Goal: Task Accomplishment & Management: Complete application form

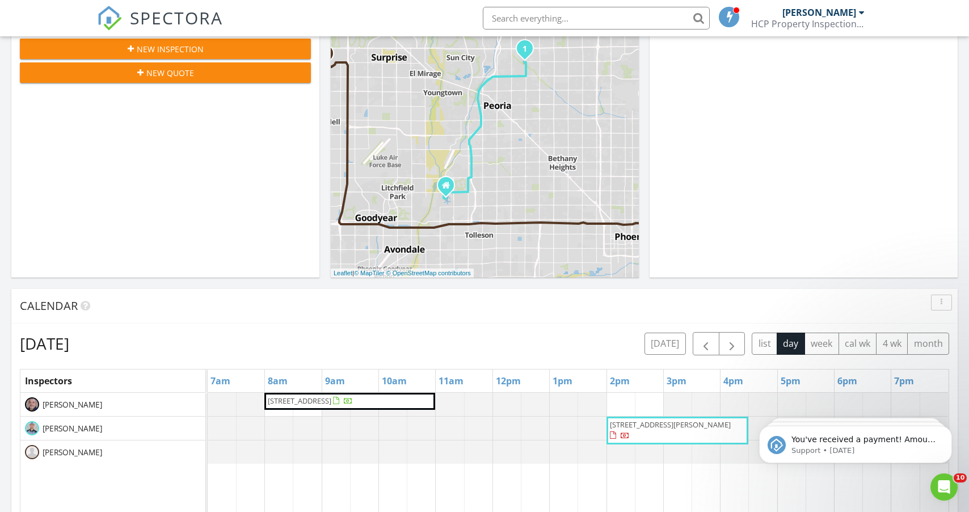
scroll to position [1034, 970]
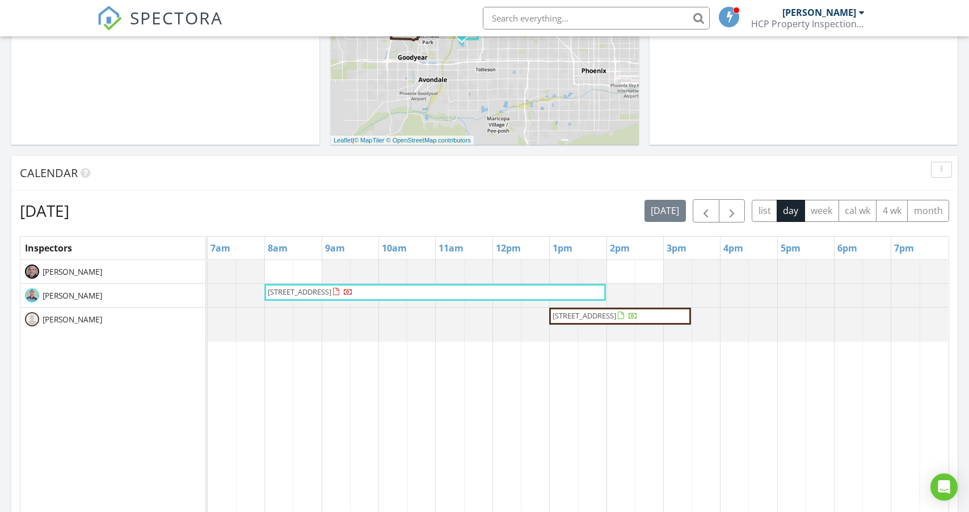
scroll to position [347, 0]
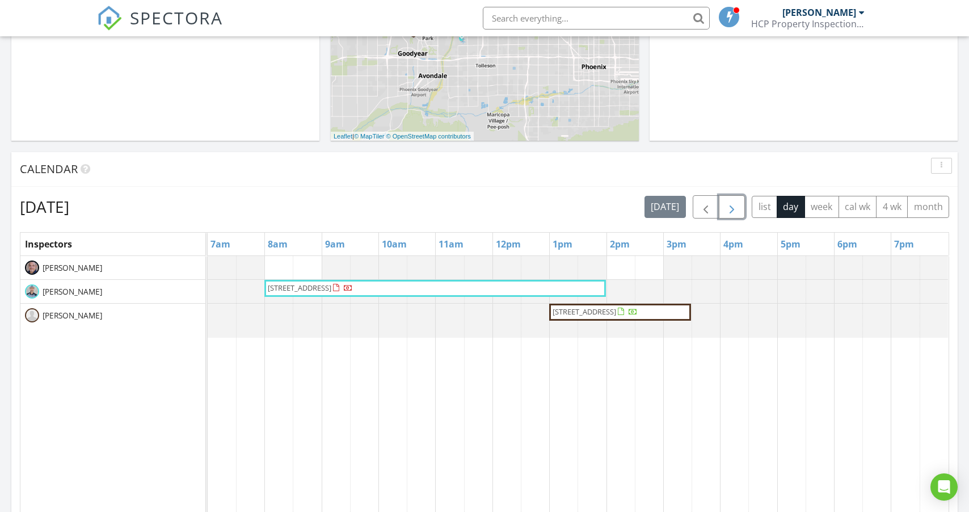
click at [734, 206] on span "button" at bounding box center [732, 207] width 14 height 14
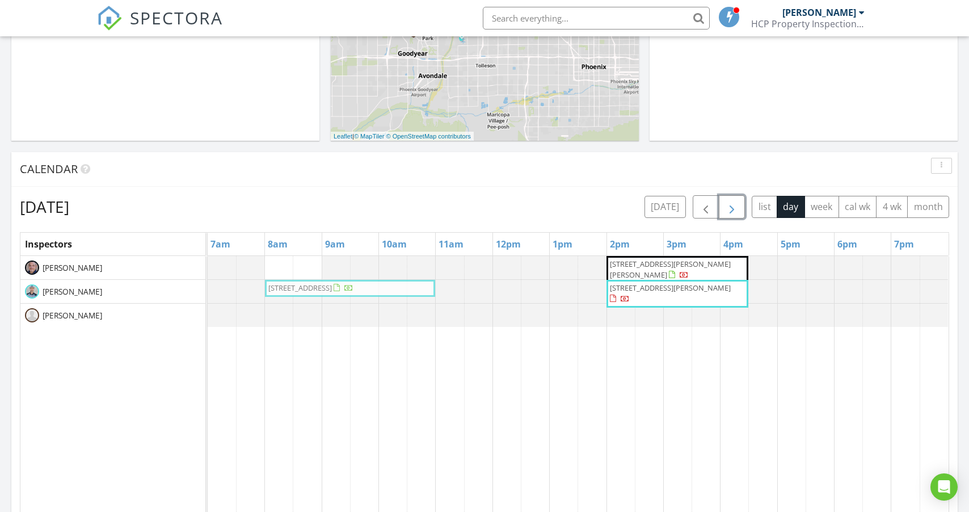
click at [344, 293] on tbody "10101 W Kingswood Cir, Sun City 85351 3135 W Shedd Rd, Eloy 85131 37565 Padilla…" at bounding box center [578, 291] width 741 height 71
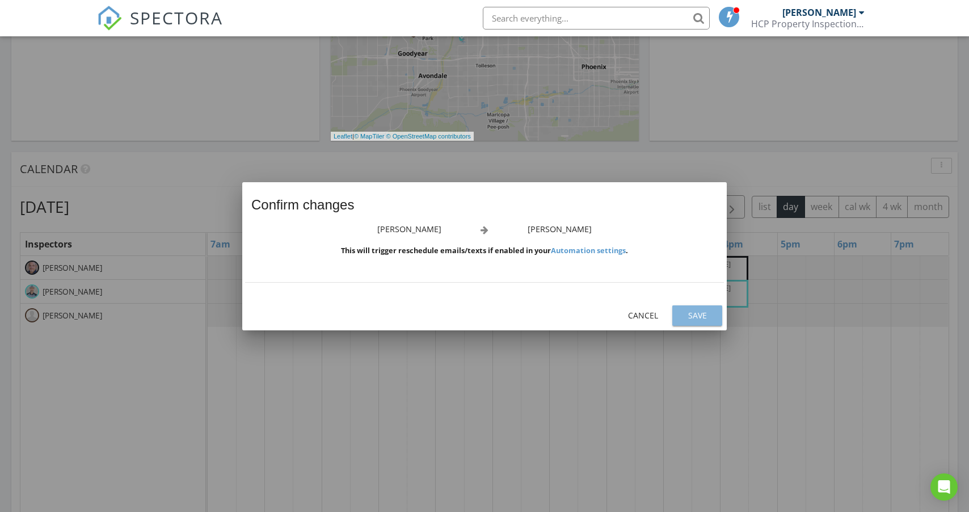
click at [704, 306] on button "Save" at bounding box center [698, 315] width 50 height 20
click at [701, 314] on div "Save" at bounding box center [698, 315] width 32 height 12
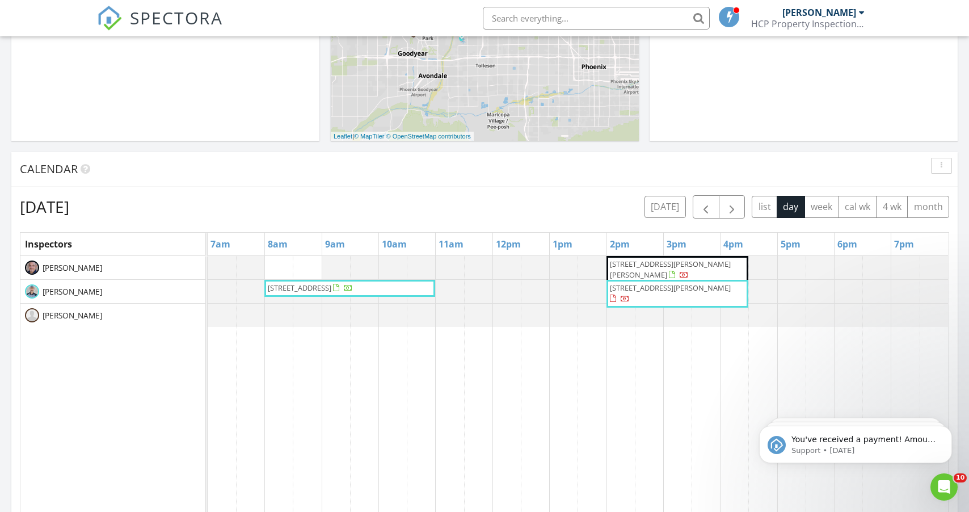
scroll to position [0, 0]
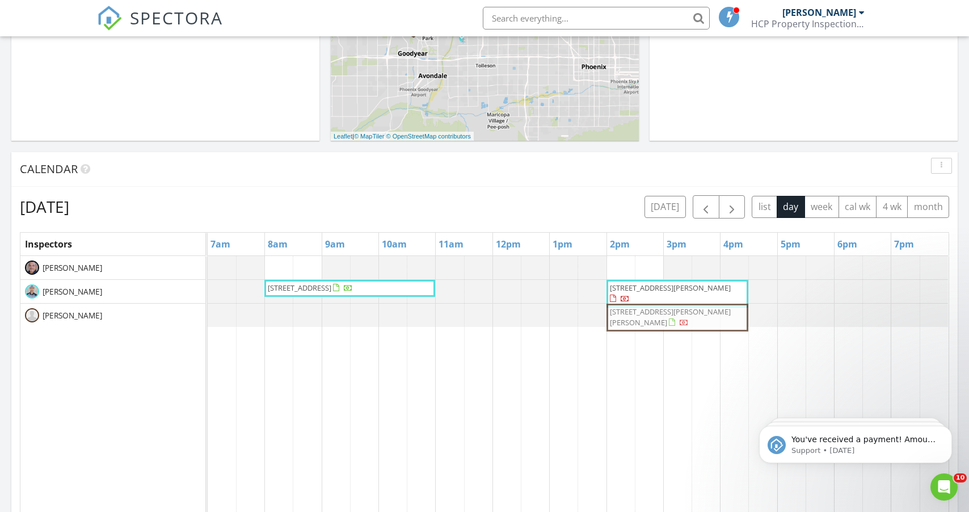
drag, startPoint x: 74, startPoint y: 144, endPoint x: 645, endPoint y: 319, distance: 596.8
click at [645, 319] on tbody "3135 W Shedd Rd, Eloy 85131 10101 W Kingswood Cir, Sun City 85351 37565 Padilla…" at bounding box center [578, 291] width 741 height 71
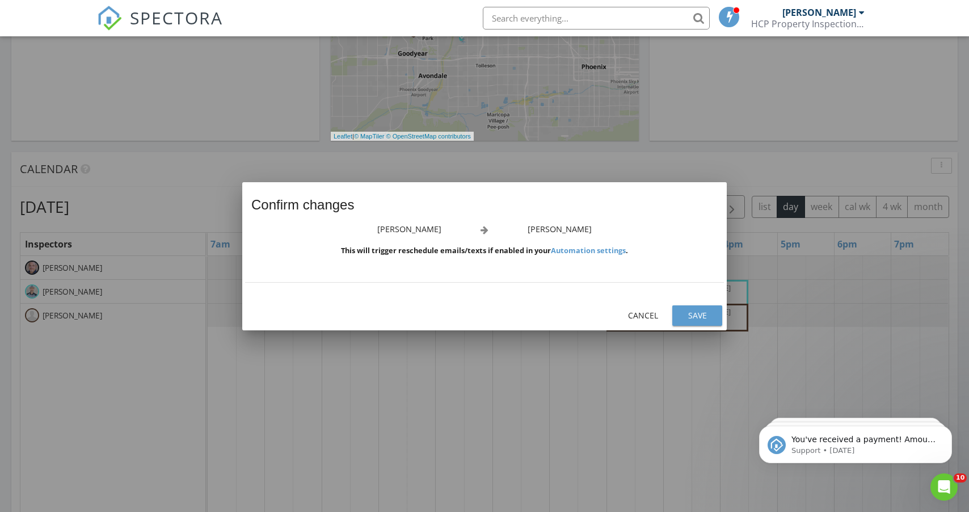
click at [707, 320] on div "Save" at bounding box center [698, 315] width 32 height 12
click at [703, 316] on div "Save" at bounding box center [698, 315] width 32 height 12
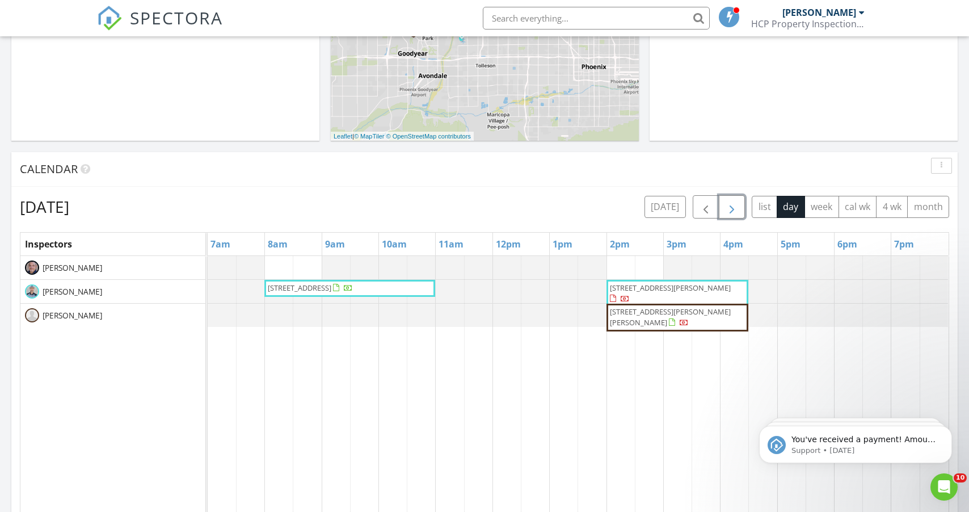
click at [733, 205] on span "button" at bounding box center [732, 207] width 14 height 14
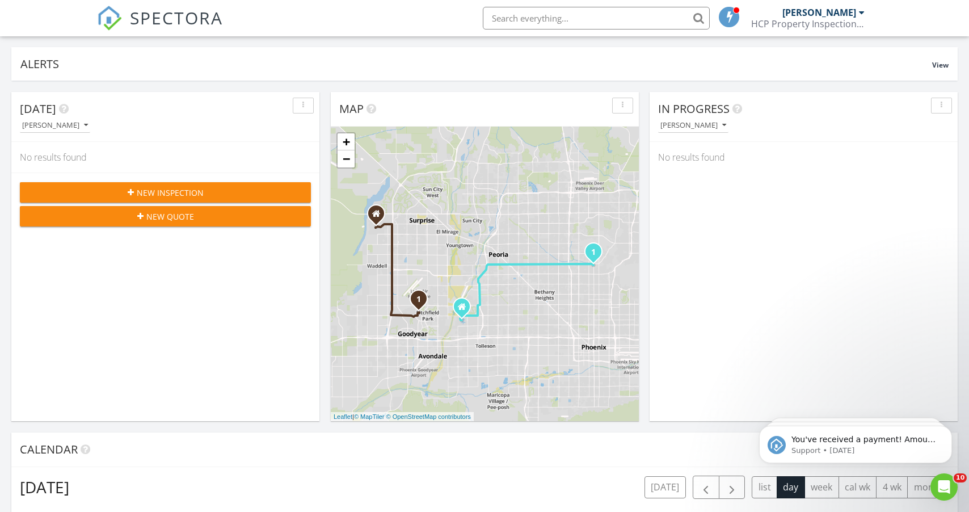
scroll to position [33, 0]
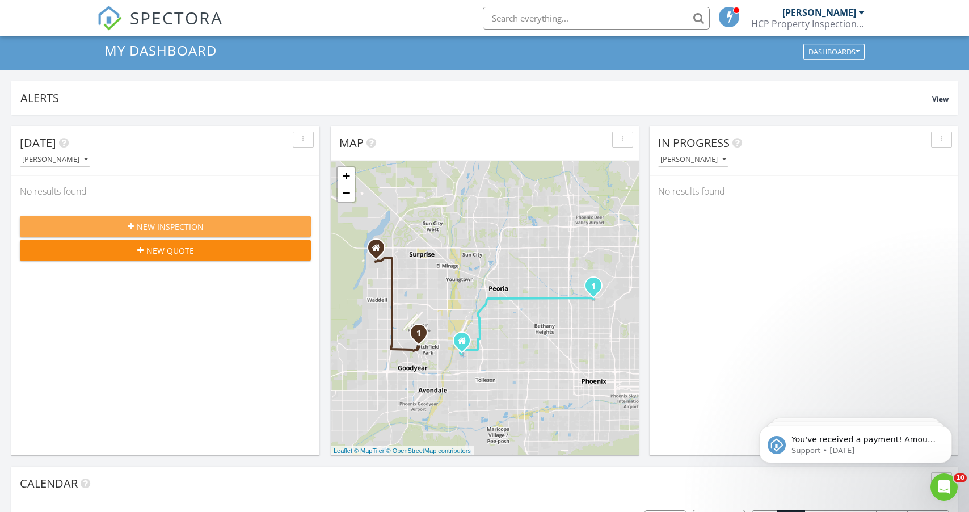
click at [243, 226] on div "New Inspection" at bounding box center [165, 227] width 273 height 12
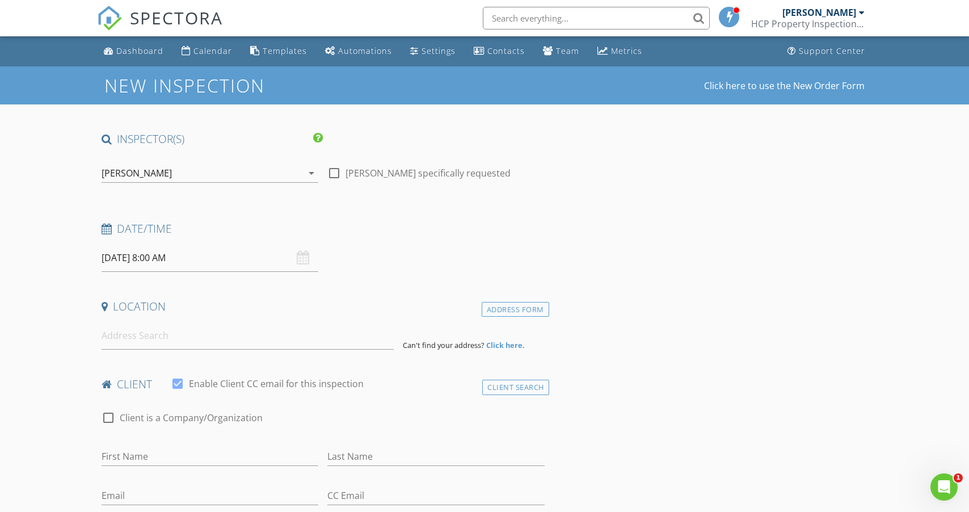
click at [160, 173] on div "[PERSON_NAME]" at bounding box center [137, 173] width 70 height 10
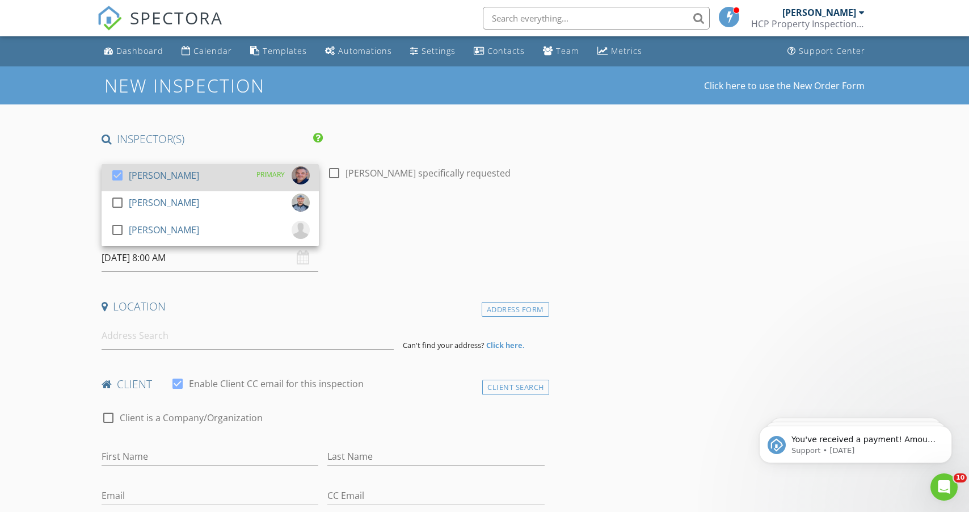
click at [119, 171] on div at bounding box center [117, 175] width 19 height 19
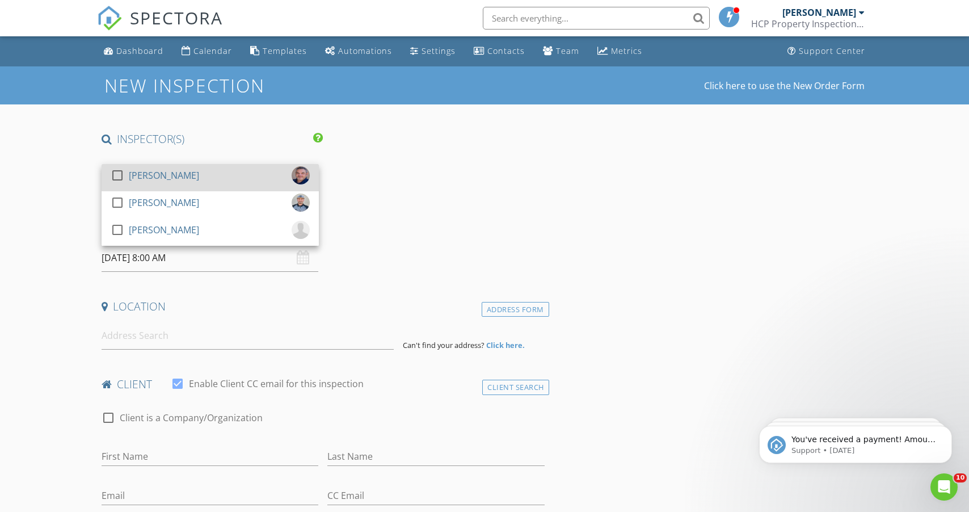
click at [117, 175] on div at bounding box center [117, 175] width 19 height 19
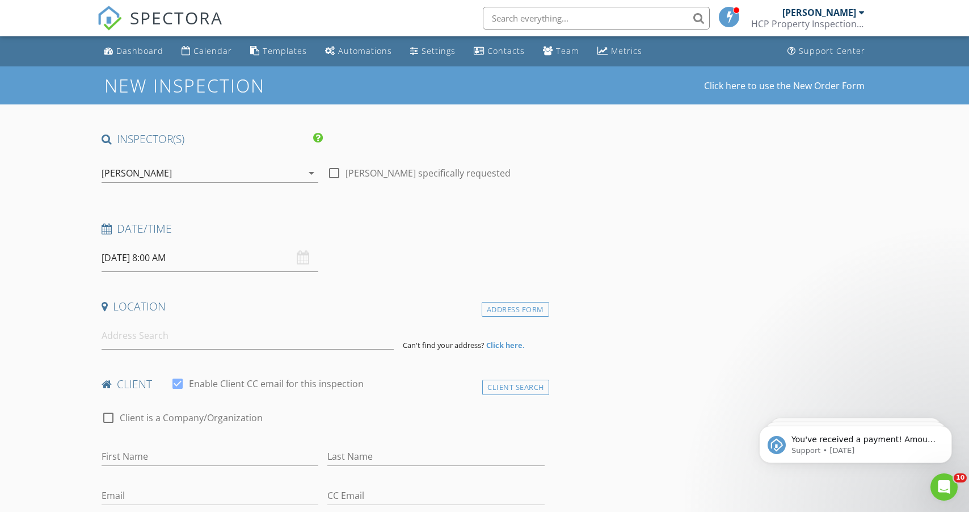
click at [164, 262] on input "08/29/2025 8:00 AM" at bounding box center [210, 258] width 217 height 28
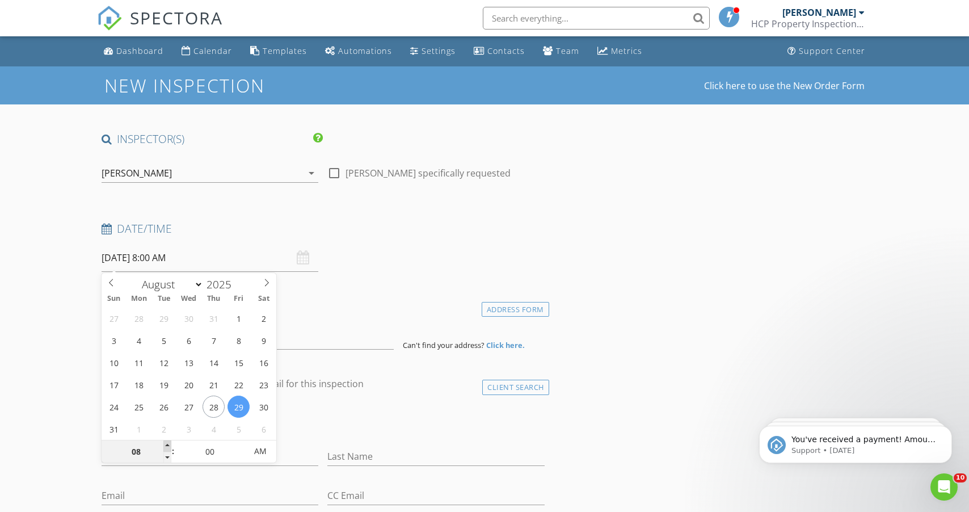
type input "09"
type input "08/29/2025 9:00 AM"
click at [165, 444] on span at bounding box center [167, 445] width 8 height 11
type input "10"
click at [165, 444] on span at bounding box center [167, 445] width 8 height 11
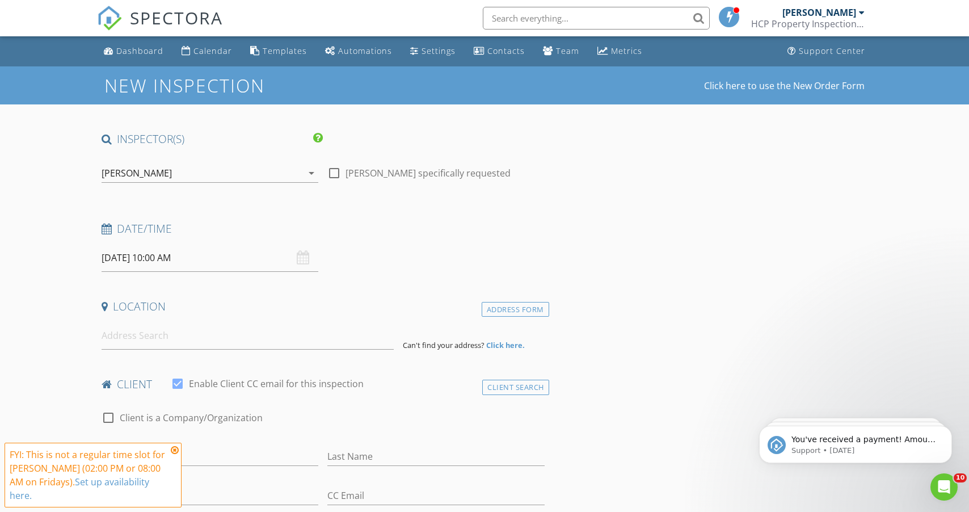
click at [127, 256] on input "08/29/2025 10:00 AM" at bounding box center [210, 258] width 217 height 28
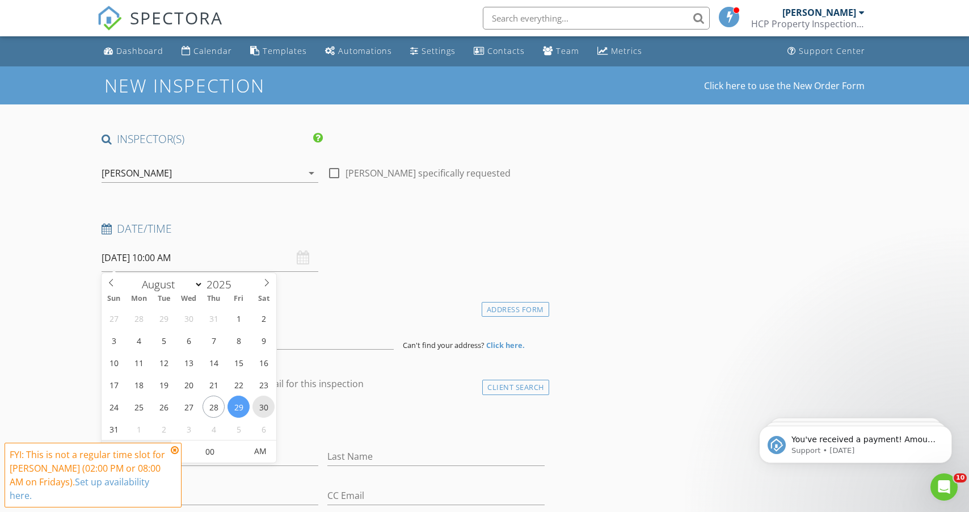
type input "08/30/2025 10:00 AM"
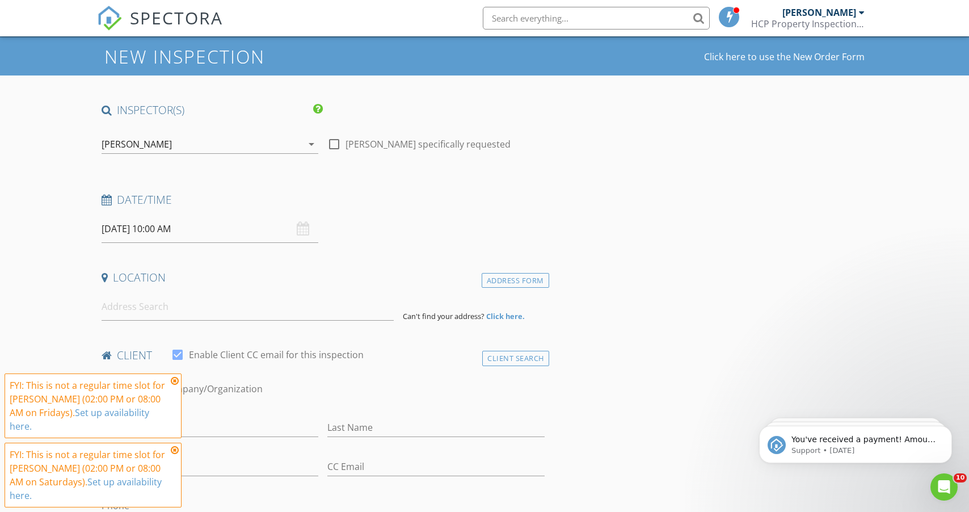
scroll to position [36, 0]
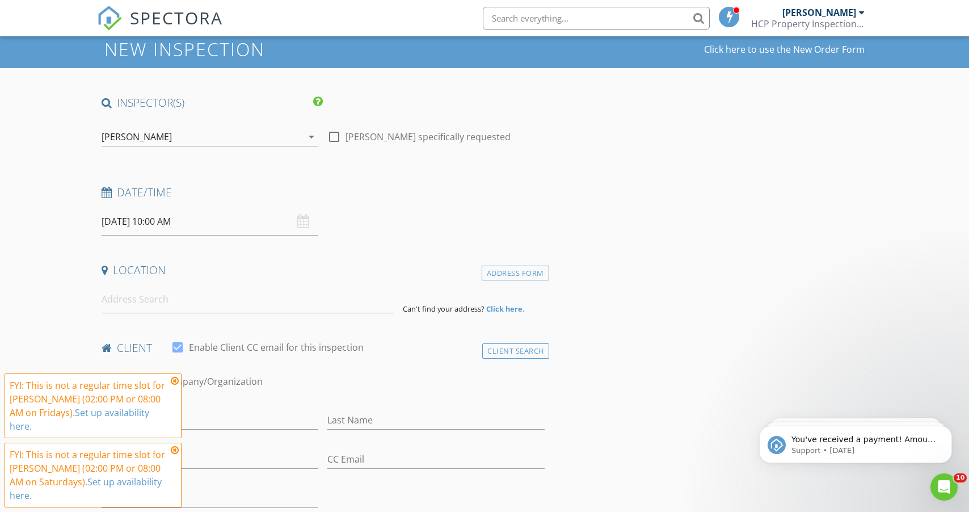
click at [153, 296] on input at bounding box center [248, 299] width 292 height 28
paste input "3746 N 309th CT, Buckeye, AZ 85396"
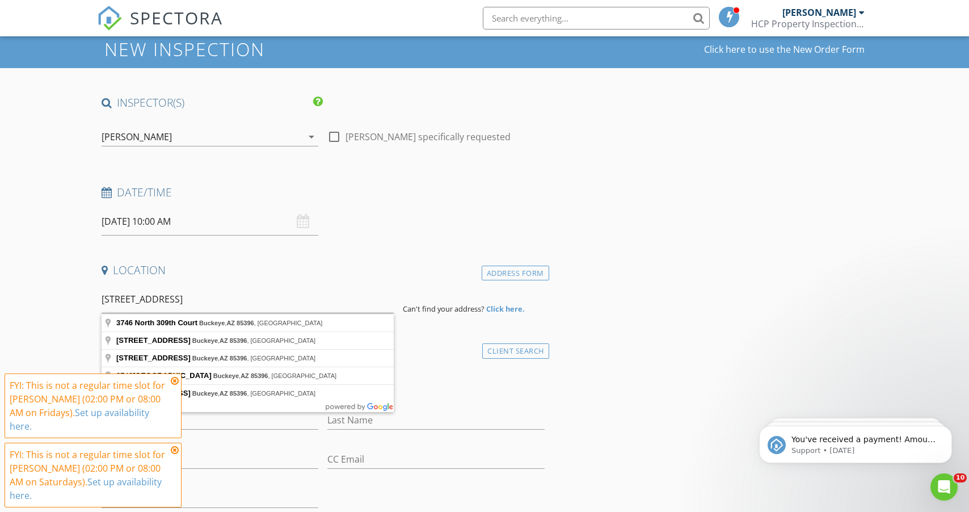
type input "3746 North 309th Court, Buckeye, AZ 85396, USA"
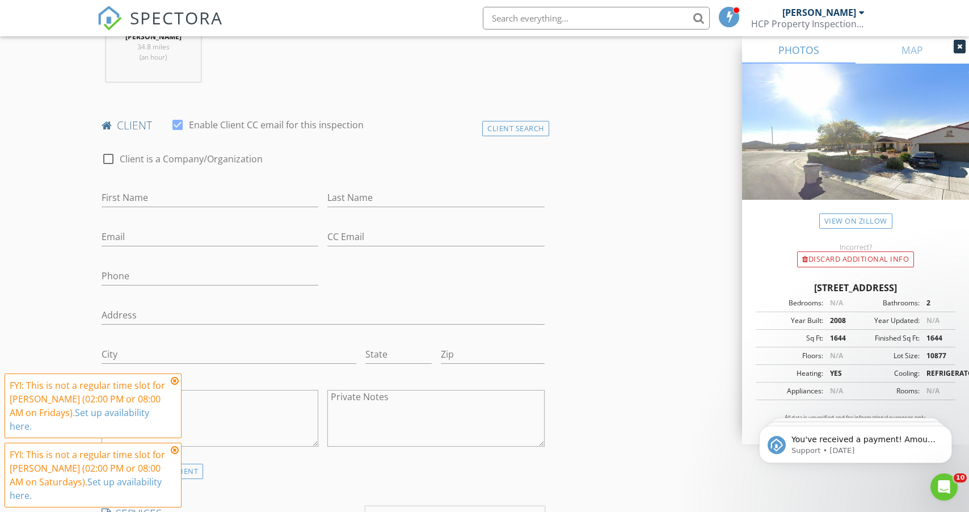
scroll to position [498, 0]
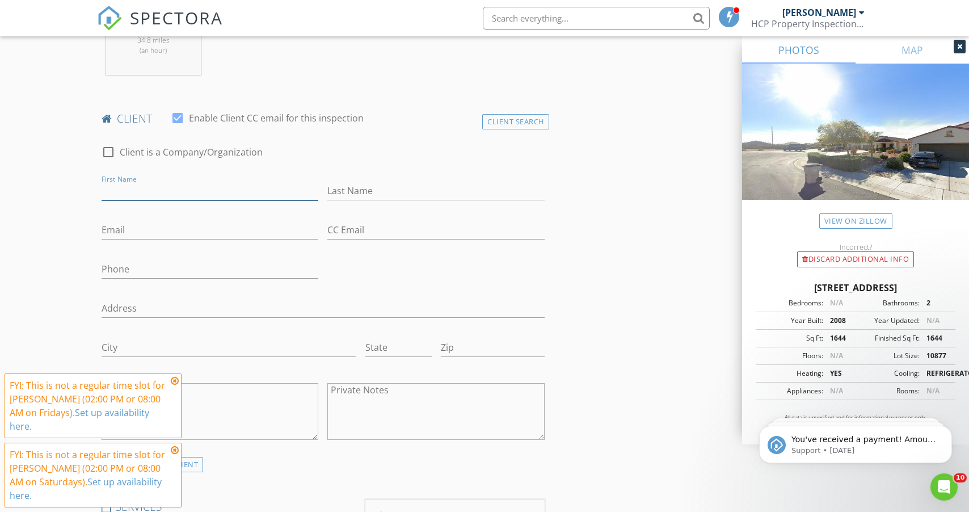
click at [145, 184] on input "First Name" at bounding box center [210, 191] width 217 height 19
paste input "BILL and SUSAN BELL"
drag, startPoint x: 173, startPoint y: 189, endPoint x: 194, endPoint y: 190, distance: 21.0
click at [194, 190] on input "BILL and SUSAN BELL" at bounding box center [210, 191] width 217 height 19
type input "BILL and SUSAN"
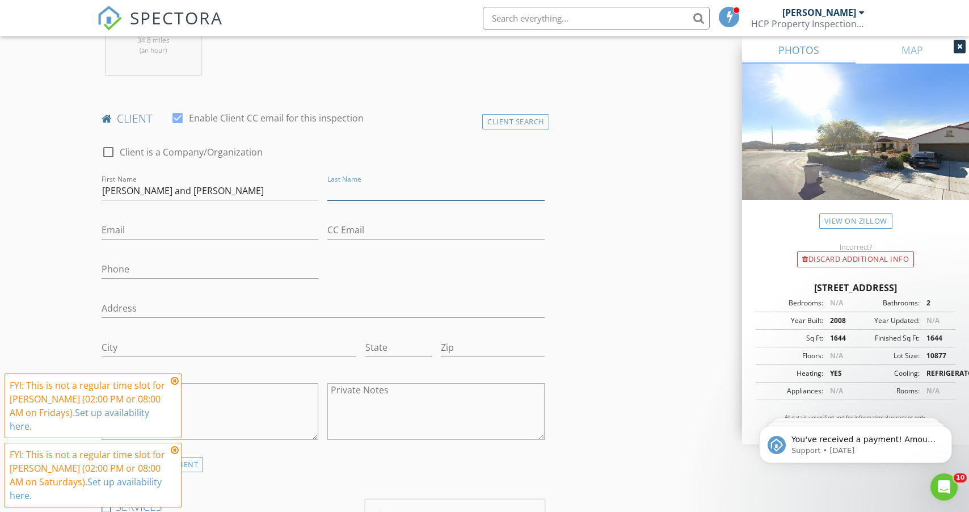
click at [355, 185] on input "Last Name" at bounding box center [436, 191] width 217 height 19
paste input "BELL"
type input "BELL"
click at [136, 192] on input "BILL and SUSAN" at bounding box center [210, 191] width 217 height 19
type input "BILL AND SUSAN"
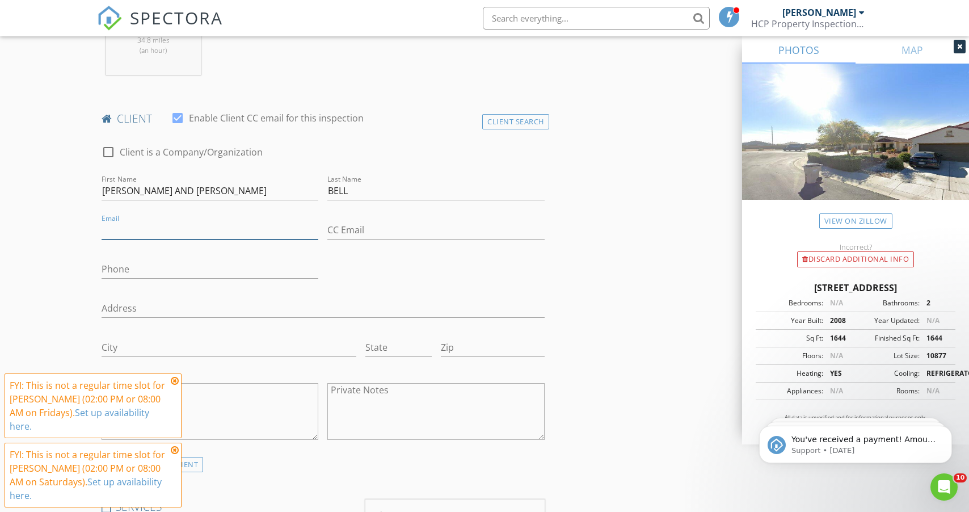
click at [106, 225] on input "Email" at bounding box center [210, 230] width 217 height 19
click at [144, 230] on input "Email" at bounding box center [210, 230] width 217 height 19
paste input "susan.ainsa@icloud.com"
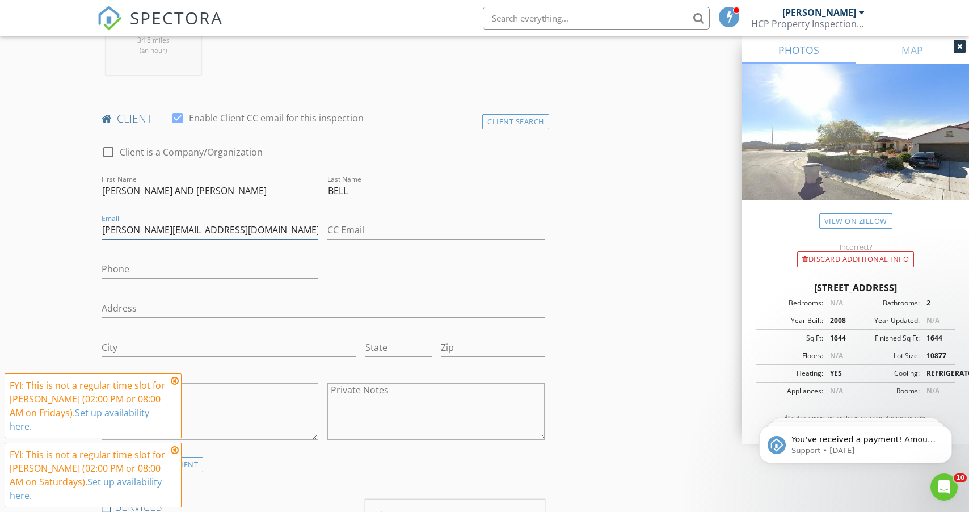
type input "susan.ainsa@icloud.com"
click at [190, 273] on input "Phone" at bounding box center [210, 269] width 217 height 19
paste input "623-258-3587"
type input "623-258-3587"
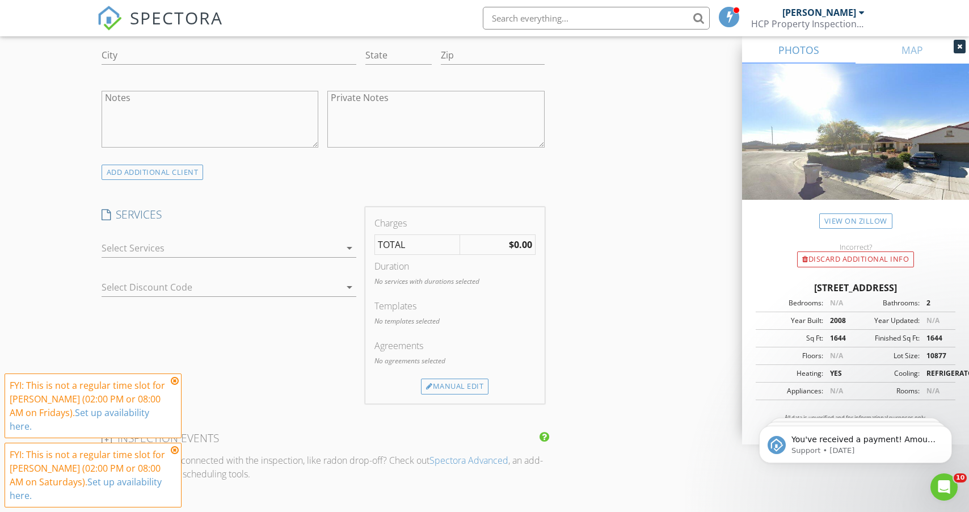
scroll to position [812, 0]
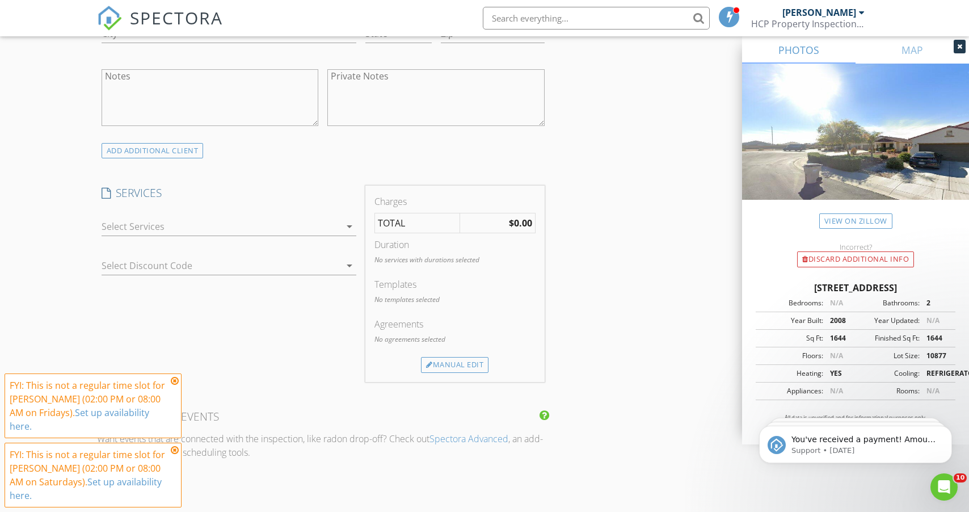
click at [128, 225] on div at bounding box center [221, 226] width 239 height 18
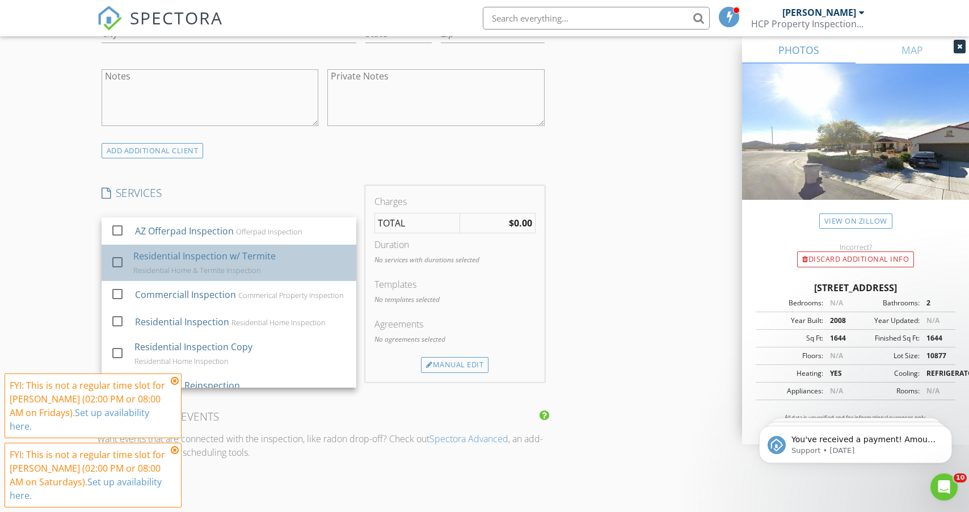
click at [133, 270] on div "Residential Home & Termite Inspection" at bounding box center [197, 270] width 128 height 9
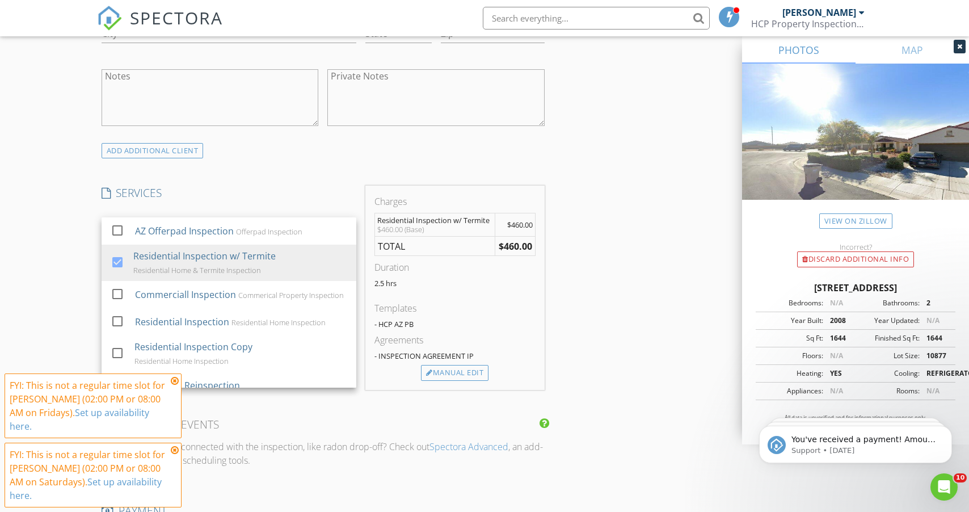
click at [73, 254] on div "New Inspection Click here to use the New Order Form INSPECTOR(S) check_box Anth…" at bounding box center [484, 294] width 969 height 2079
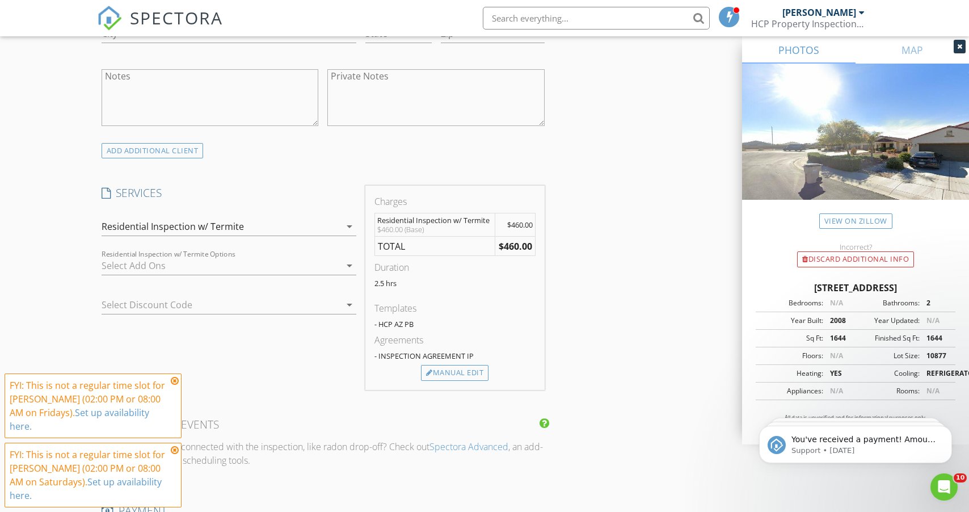
click at [47, 249] on div "New Inspection Click here to use the New Order Form INSPECTOR(S) check_box Anth…" at bounding box center [484, 294] width 969 height 2079
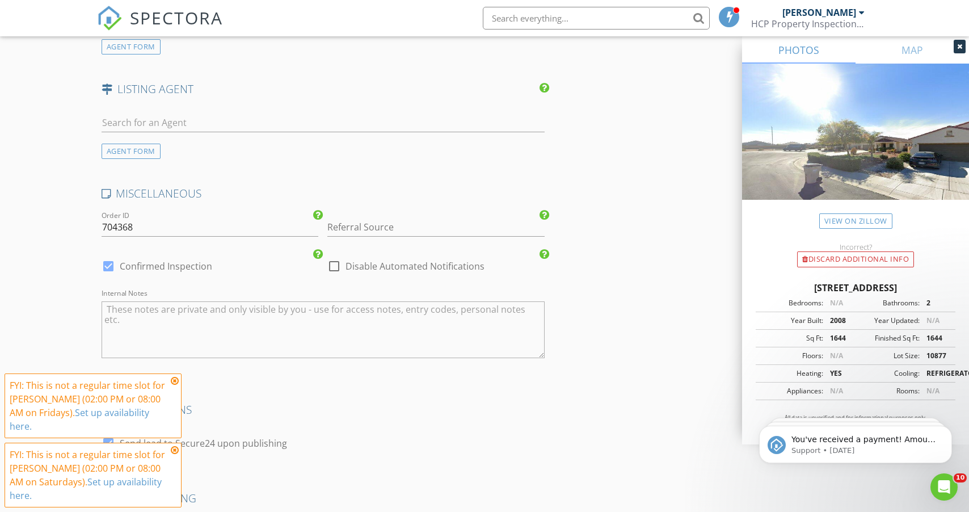
scroll to position [1634, 0]
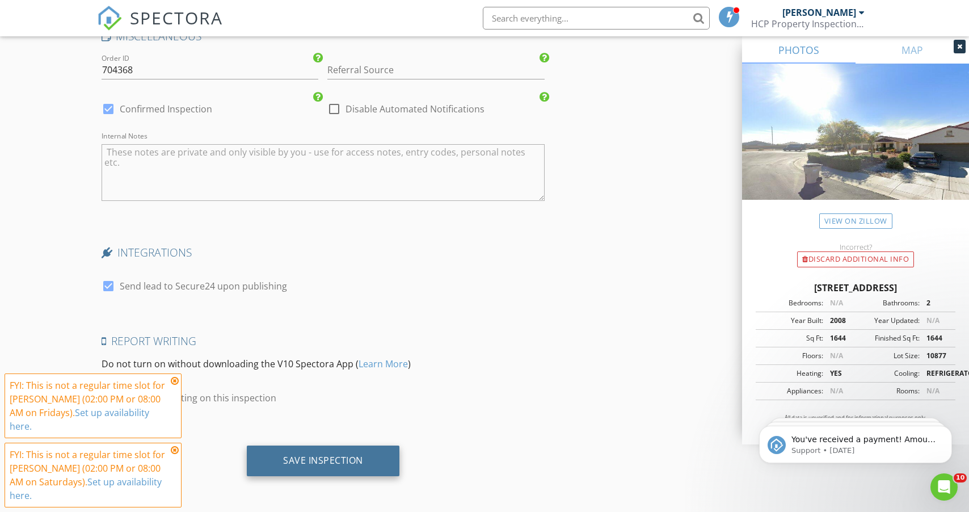
click at [283, 467] on div "Save Inspection" at bounding box center [323, 461] width 153 height 31
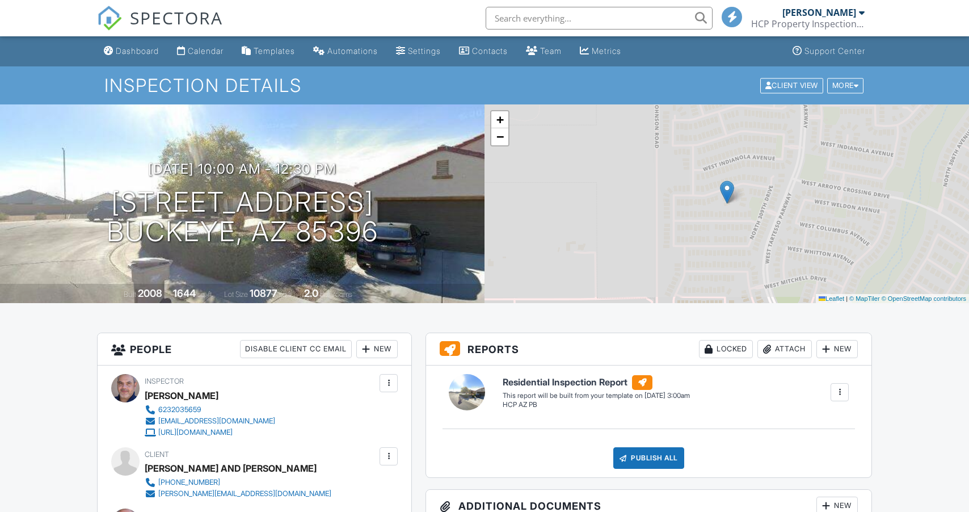
click at [120, 22] on img at bounding box center [109, 18] width 25 height 25
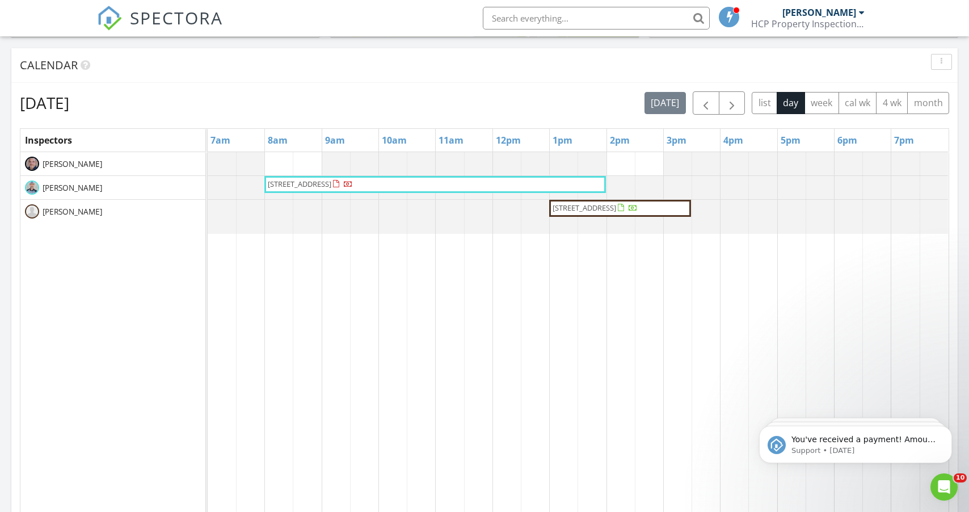
scroll to position [429, 0]
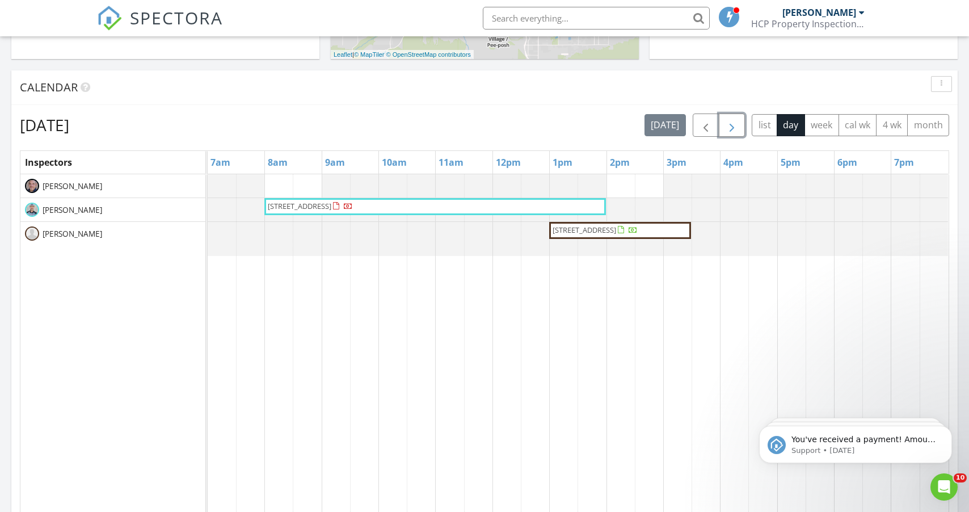
click at [729, 124] on span "button" at bounding box center [732, 126] width 14 height 14
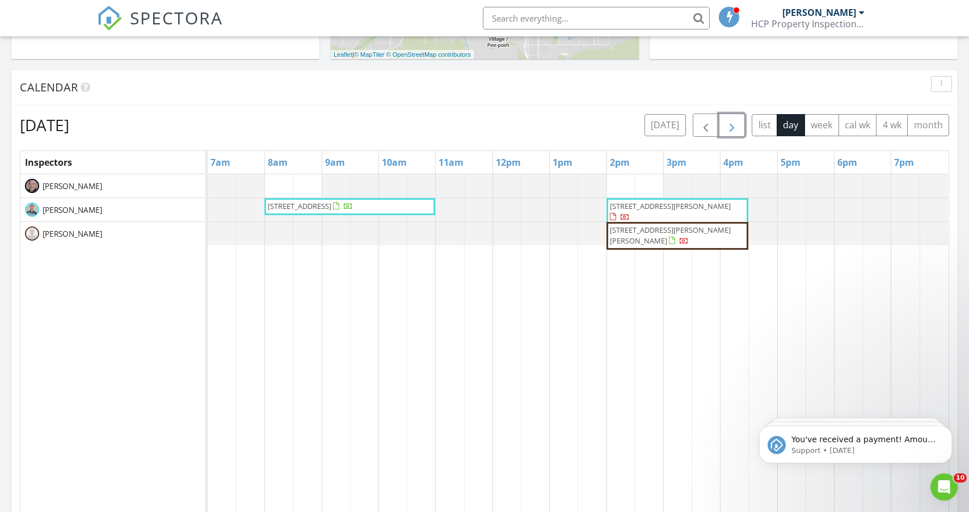
click at [729, 124] on span "button" at bounding box center [732, 126] width 14 height 14
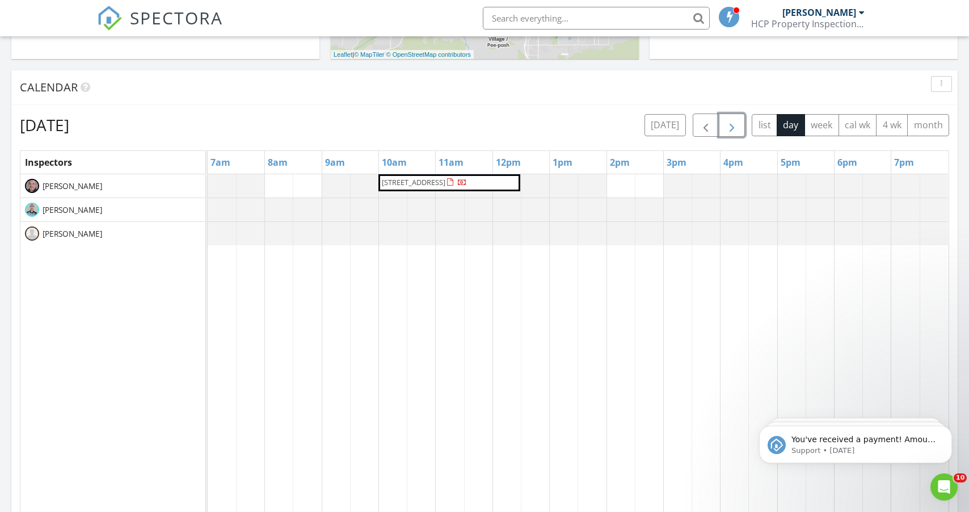
scroll to position [1034, 970]
